Goal: Task Accomplishment & Management: Use online tool/utility

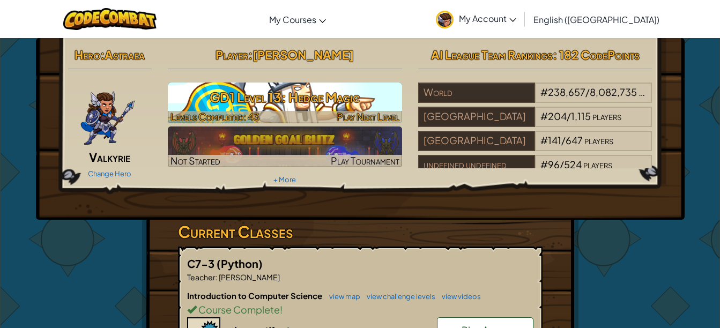
click at [377, 94] on h3 "GD1 Level 13: Hedge Magic" at bounding box center [285, 97] width 234 height 24
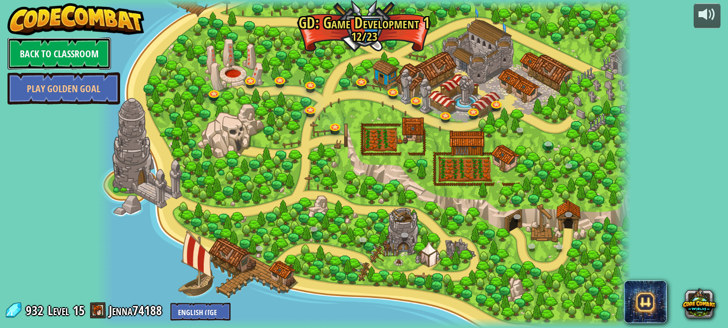
click at [31, 47] on link "Back to Classroom" at bounding box center [59, 54] width 103 height 32
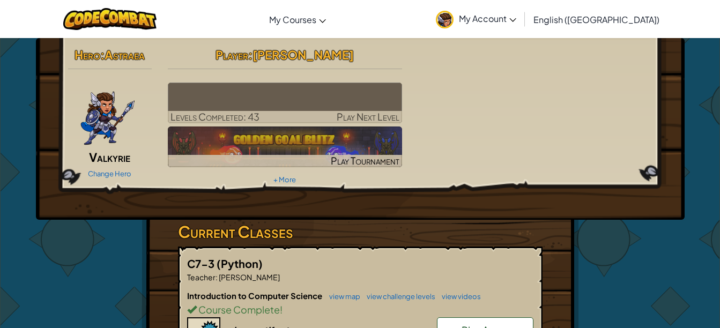
click at [229, 101] on img at bounding box center [285, 103] width 234 height 41
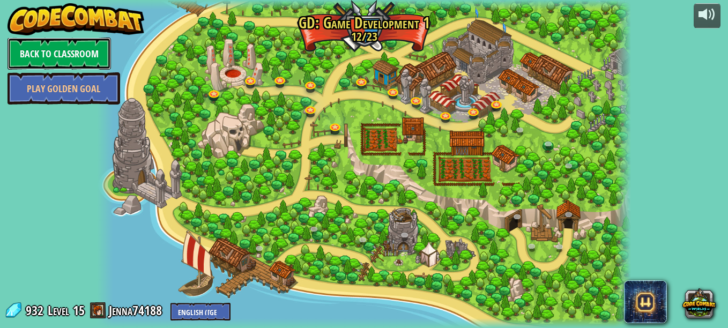
click at [20, 60] on link "Back to Classroom" at bounding box center [59, 54] width 103 height 32
